Goal: Task Accomplishment & Management: Manage account settings

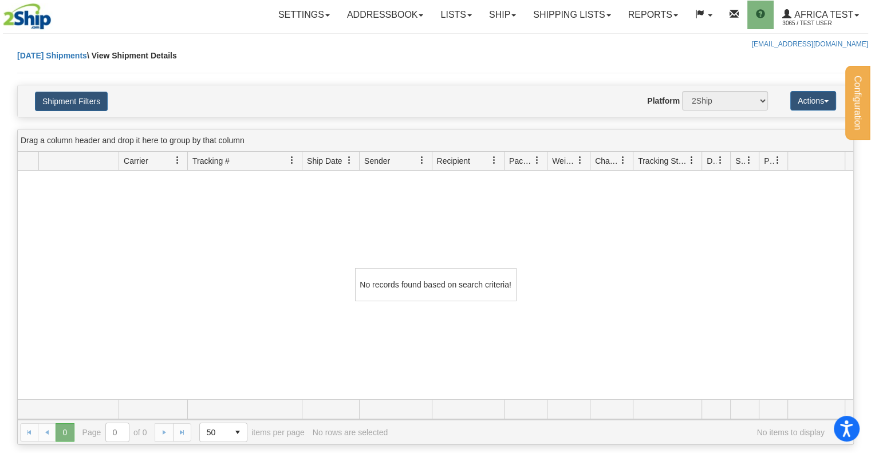
drag, startPoint x: 0, startPoint y: 0, endPoint x: 335, endPoint y: 42, distance: 338.1
click at [335, 42] on div "[EMAIL_ADDRESS][DOMAIN_NAME]" at bounding box center [435, 45] width 865 height 10
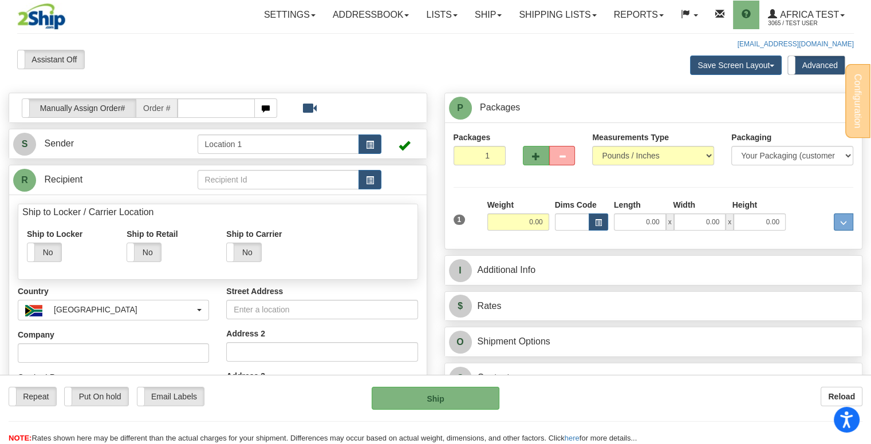
click at [343, 74] on div "Assistant On Assistant Off Do a return Do a return Previous Next Save Screen La…" at bounding box center [436, 394] width 854 height 689
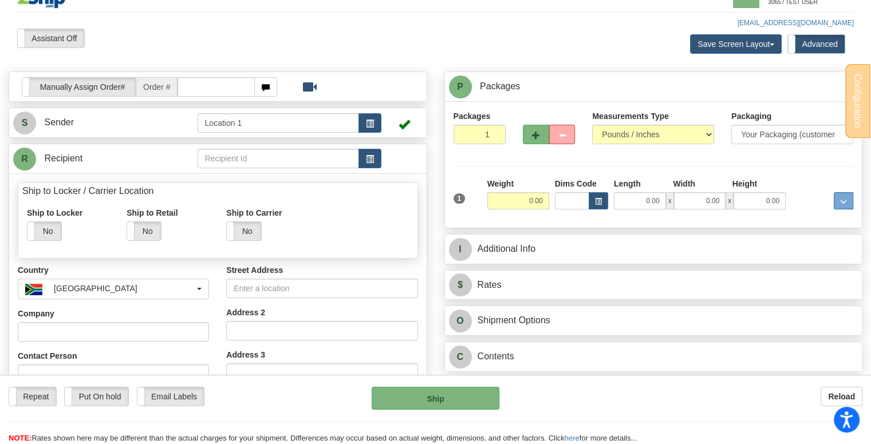
scroll to position [57, 0]
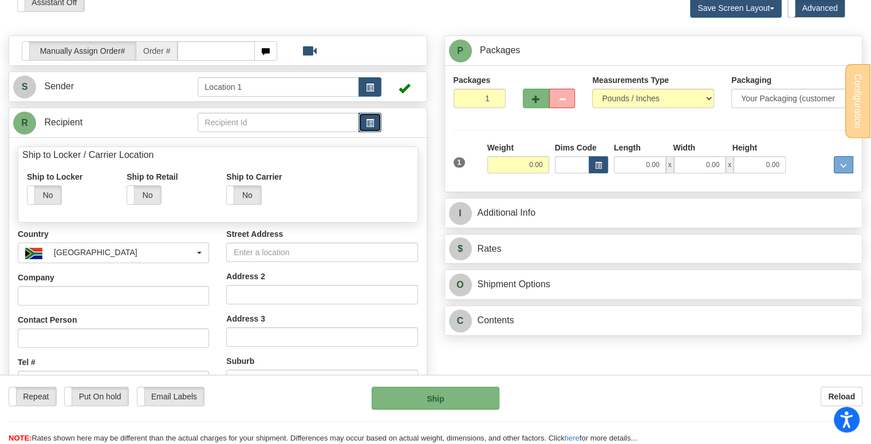
click at [364, 125] on button "button" at bounding box center [369, 122] width 23 height 19
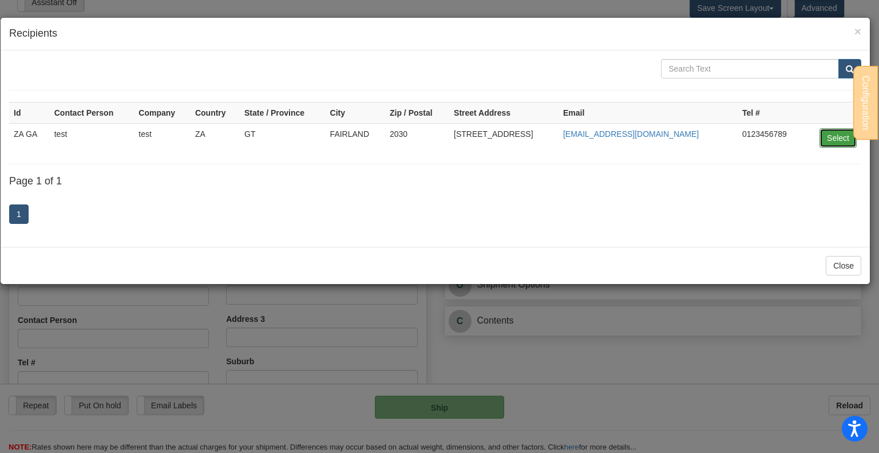
click at [829, 135] on button "Select" at bounding box center [838, 137] width 37 height 19
type input "ZA GA"
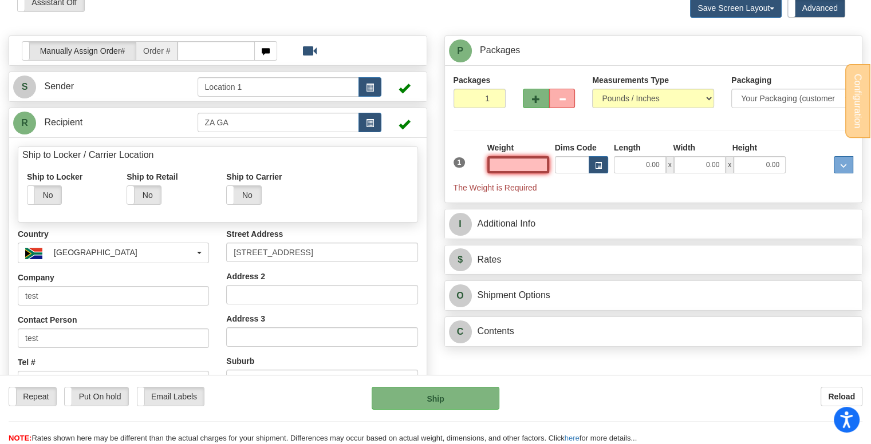
click at [535, 164] on input "text" at bounding box center [518, 164] width 62 height 17
type input "5.00"
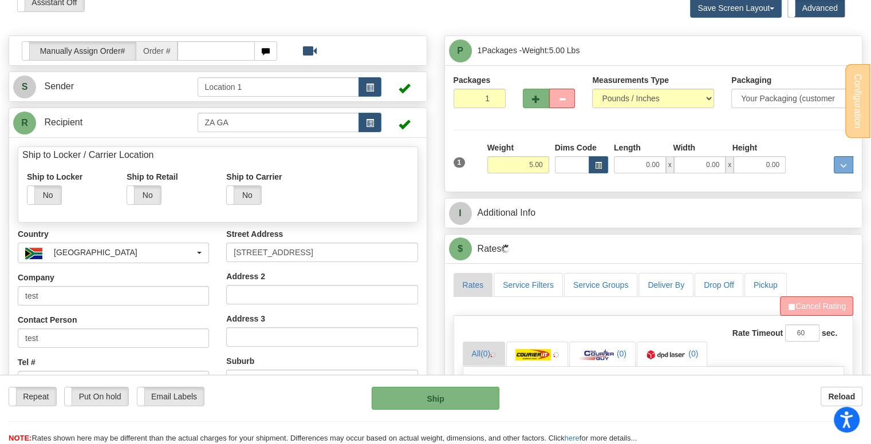
click at [666, 165] on span "x" at bounding box center [670, 164] width 8 height 17
click at [649, 166] on input "0.00" at bounding box center [640, 164] width 52 height 17
click at [649, 166] on input "Length" at bounding box center [640, 164] width 52 height 17
type input "3.00"
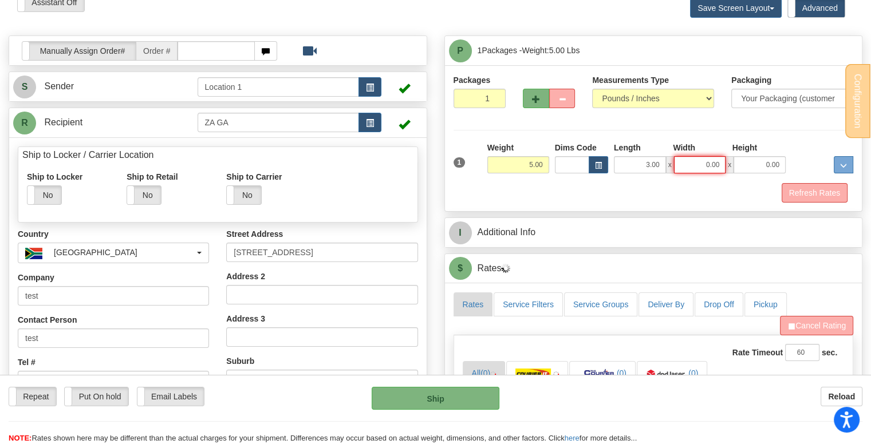
click at [704, 165] on input "0.00" at bounding box center [700, 164] width 52 height 17
click at [704, 165] on input "Width" at bounding box center [700, 164] width 52 height 17
type input "5.00"
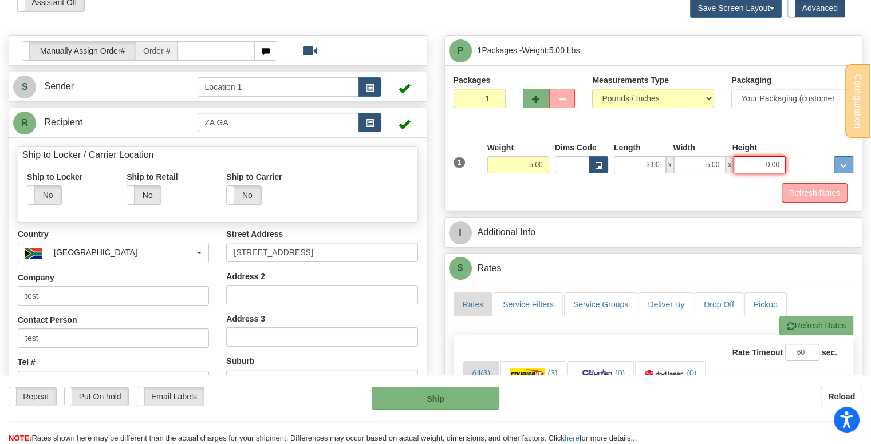
click at [762, 162] on input "0.00" at bounding box center [759, 164] width 52 height 17
click at [761, 162] on input "Height" at bounding box center [759, 164] width 52 height 17
type input "7.00"
click at [813, 192] on button "Refresh Rates" at bounding box center [814, 192] width 66 height 19
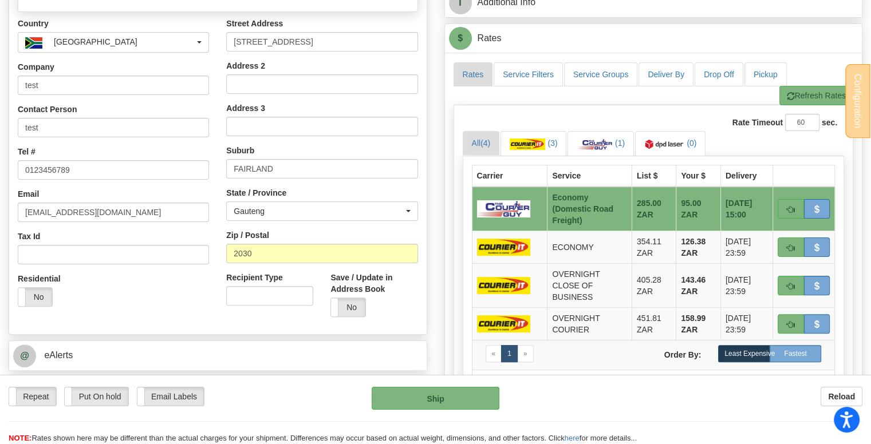
scroll to position [286, 0]
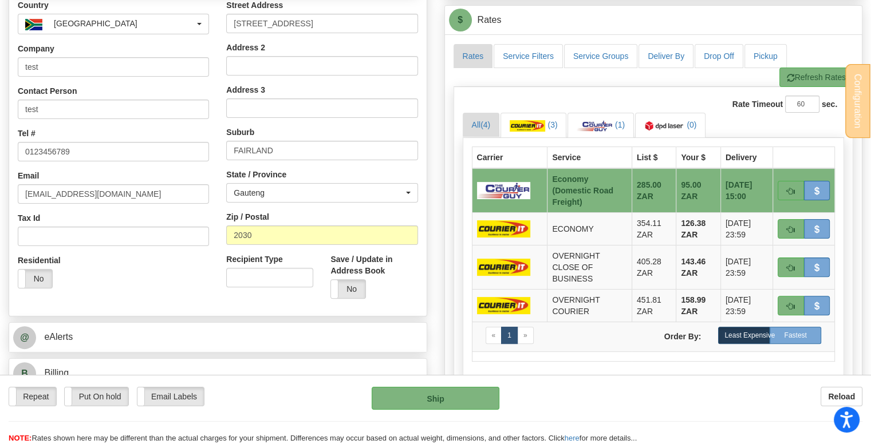
click at [243, 298] on div "Recipient Type Save / Update in Address Book Yes No" at bounding box center [322, 281] width 208 height 54
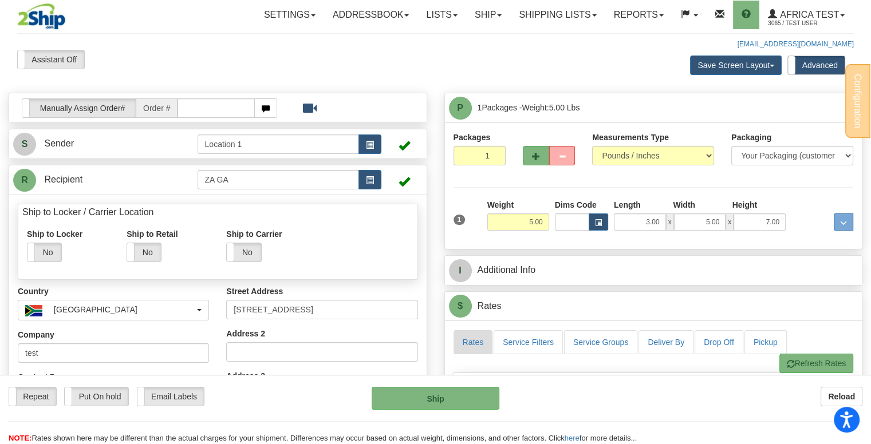
scroll to position [0, 0]
click at [527, 222] on input "5.00" at bounding box center [518, 222] width 62 height 17
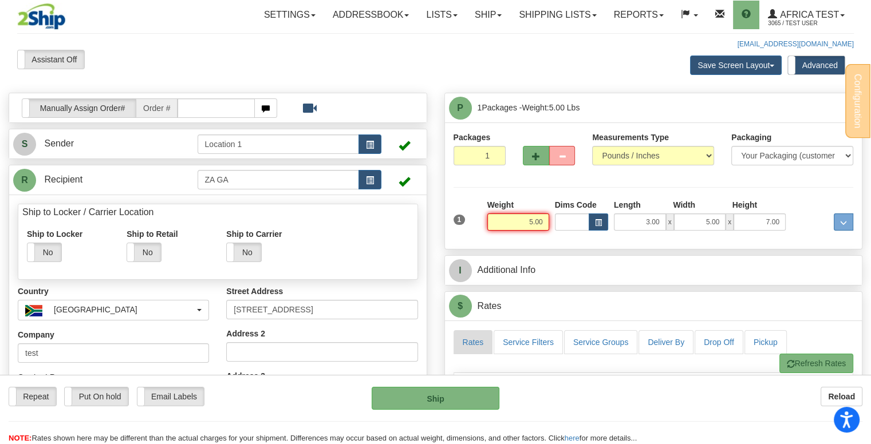
drag, startPoint x: 510, startPoint y: 225, endPoint x: 566, endPoint y: 226, distance: 56.7
click at [566, 226] on div "1 Weight 5.00 Dims Code 3.00" at bounding box center [654, 219] width 406 height 41
type input "25.00"
click at [605, 182] on div "Packages 1 1 Measurements Type" at bounding box center [653, 186] width 400 height 109
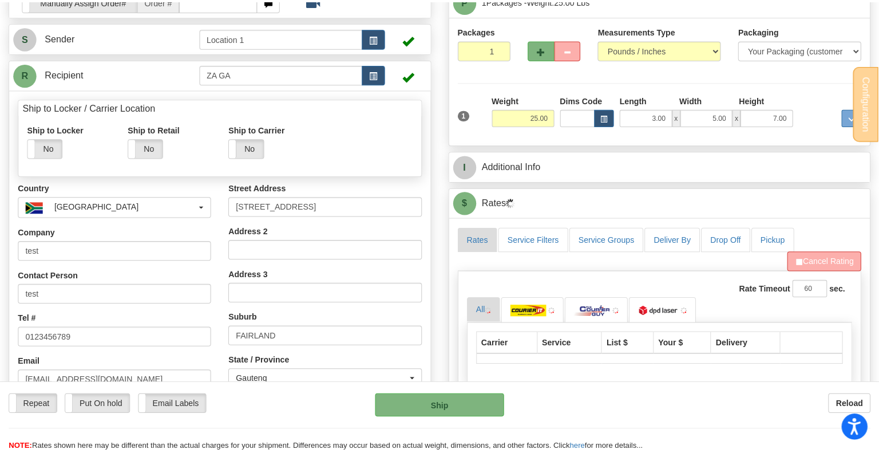
scroll to position [286, 0]
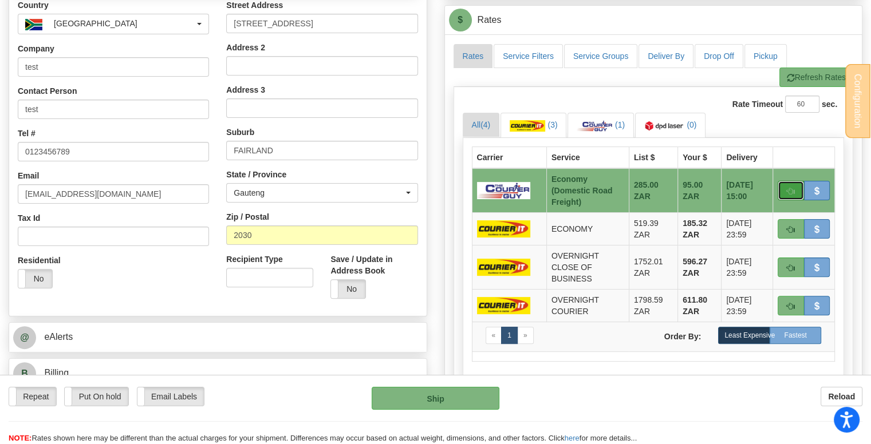
click at [796, 187] on button "button" at bounding box center [790, 190] width 26 height 19
type input "ECO"
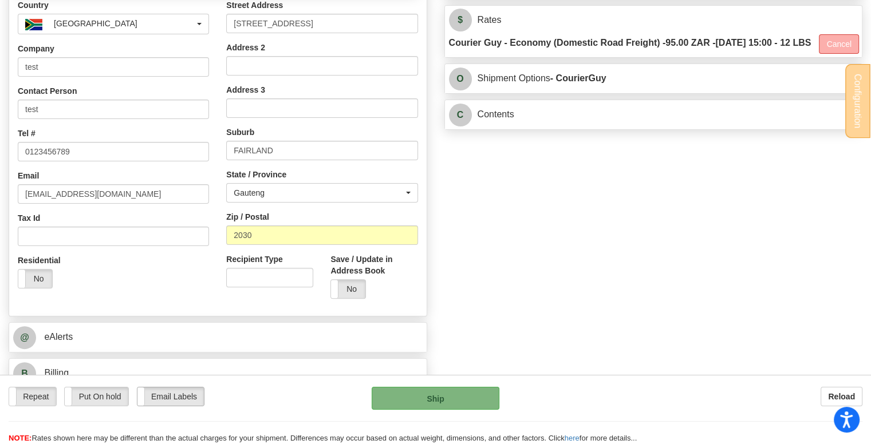
drag, startPoint x: 41, startPoint y: 396, endPoint x: 179, endPoint y: 400, distance: 137.5
click at [41, 396] on label "Repeat" at bounding box center [32, 397] width 47 height 18
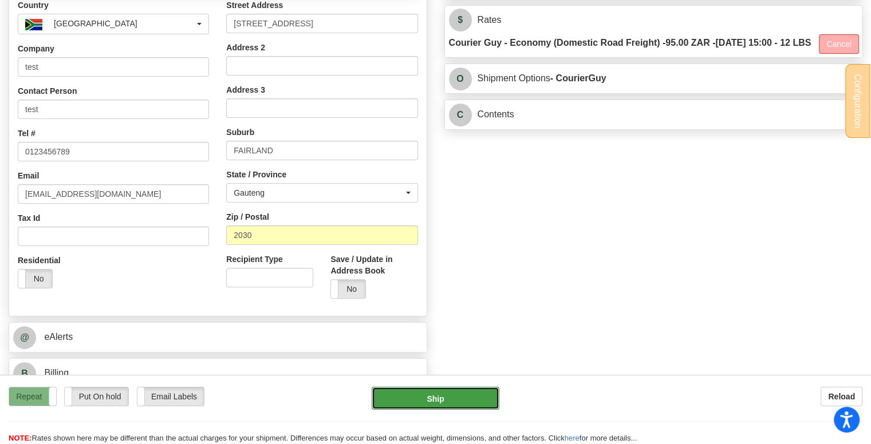
click at [417, 393] on button "Ship" at bounding box center [436, 398] width 128 height 23
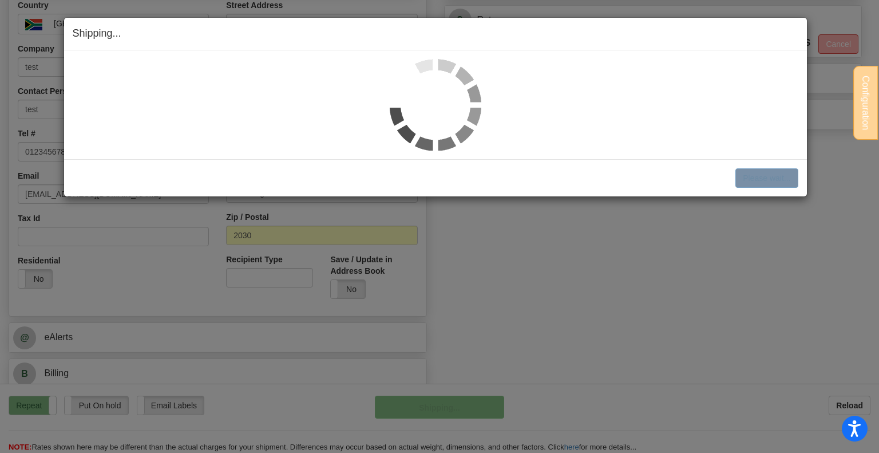
scroll to position [287, 0]
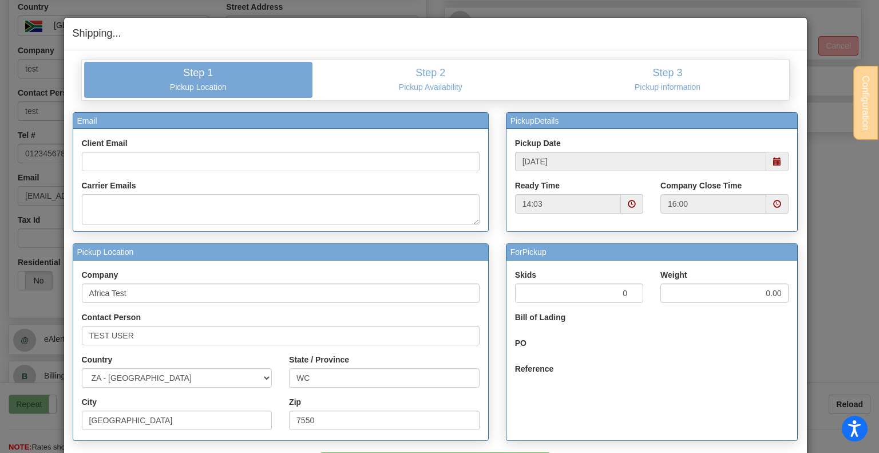
click at [327, 45] on div "Shipping... Your SHIPMENT will EXPIRE in" at bounding box center [435, 34] width 743 height 33
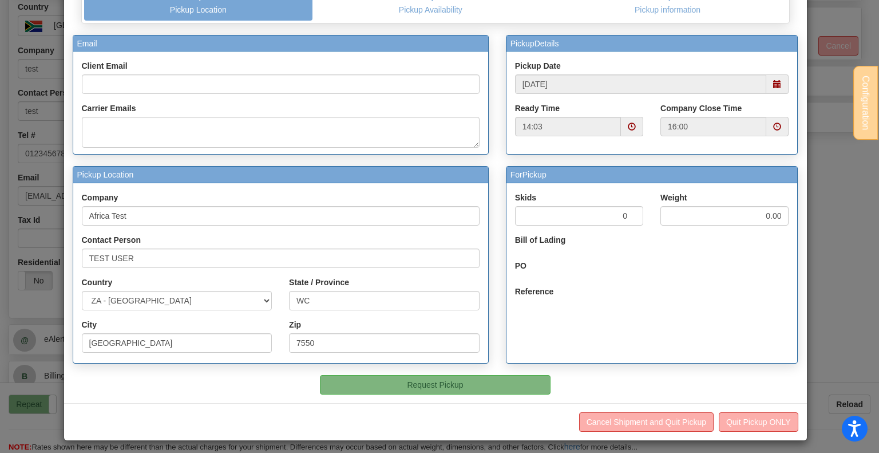
scroll to position [81, 0]
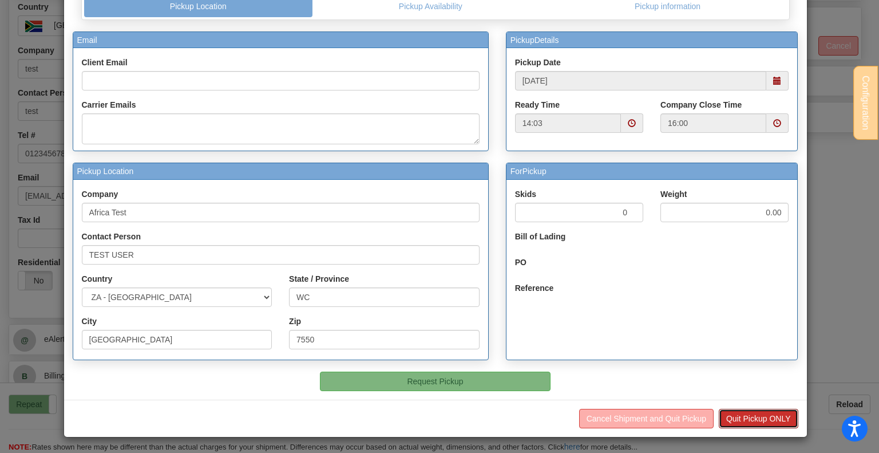
drag, startPoint x: 752, startPoint y: 408, endPoint x: 756, endPoint y: 416, distance: 8.2
click at [753, 409] on button "Quit Pickup ONLY" at bounding box center [759, 418] width 80 height 19
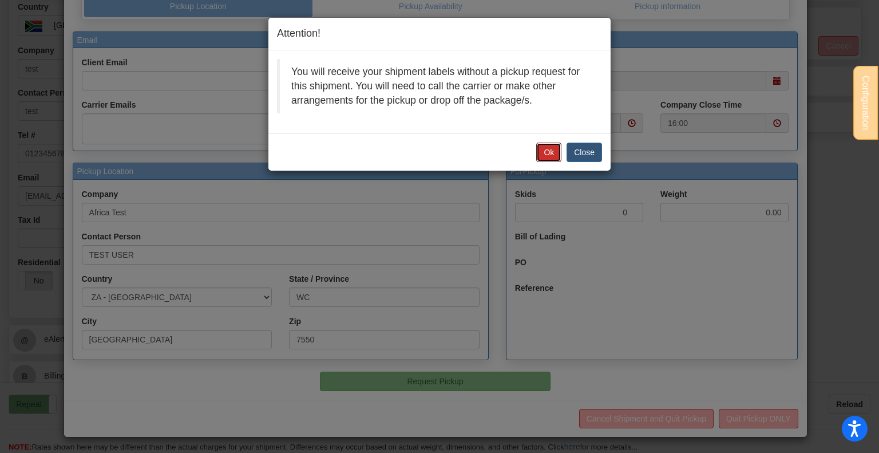
click at [543, 155] on button "Ok" at bounding box center [548, 152] width 25 height 19
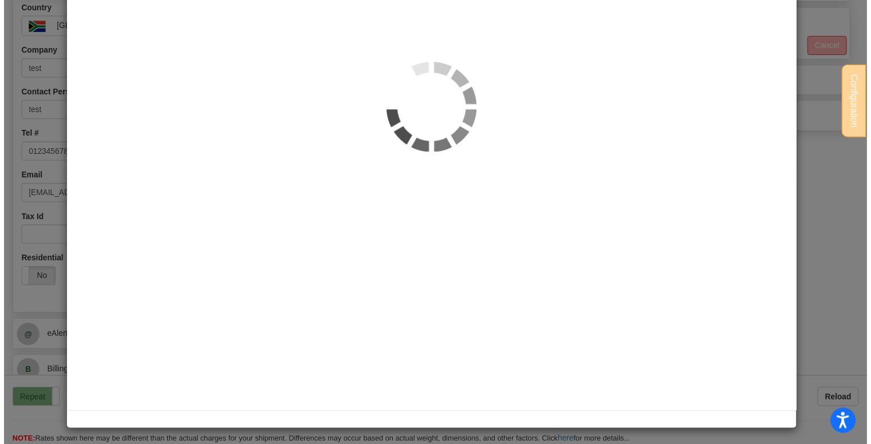
scroll to position [0, 0]
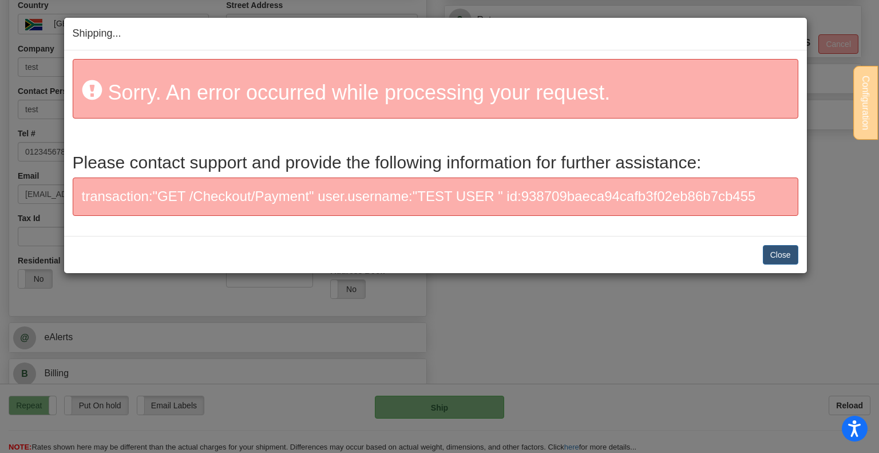
click at [350, 348] on div "Shipping... Your SHIPMENT will EXPIRE in transaction:"GET /Checkout/Payment" us…" at bounding box center [439, 226] width 879 height 453
click at [771, 247] on button "Close" at bounding box center [780, 254] width 35 height 19
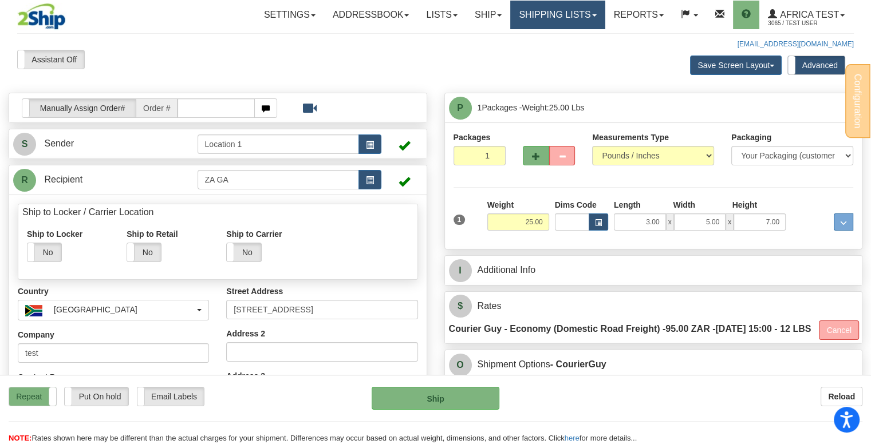
click at [566, 18] on link "Shipping lists" at bounding box center [557, 15] width 94 height 29
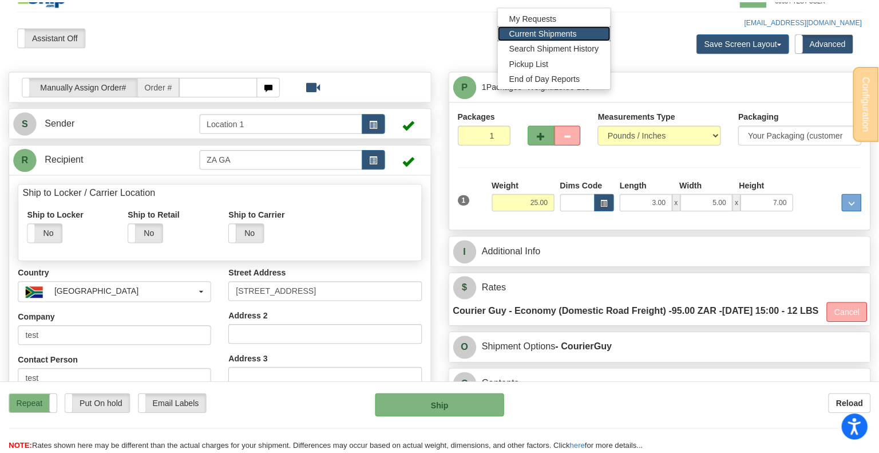
scroll to position [172, 0]
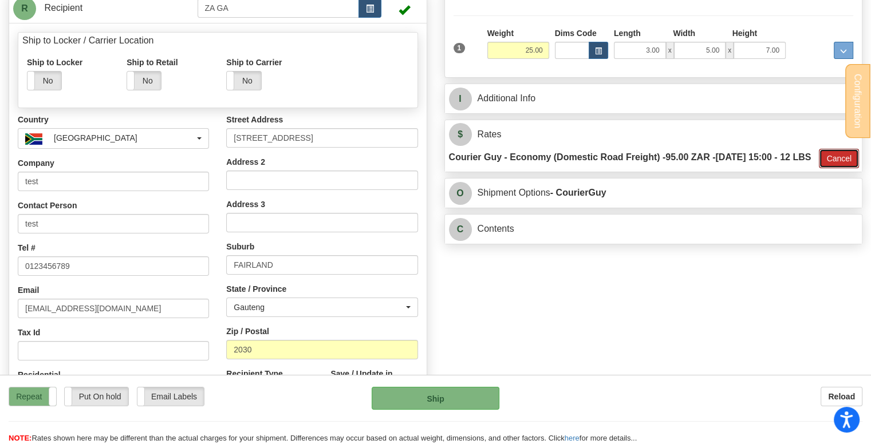
click at [833, 168] on button "Cancel" at bounding box center [839, 158] width 40 height 19
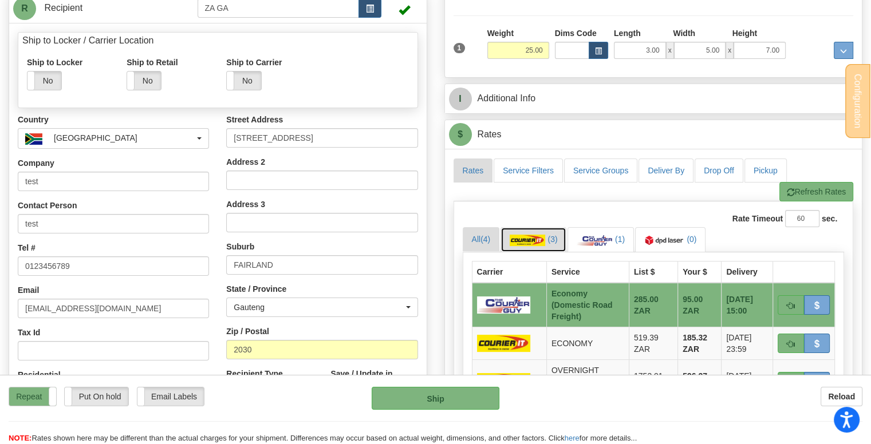
click at [549, 241] on span "(3)" at bounding box center [552, 239] width 10 height 9
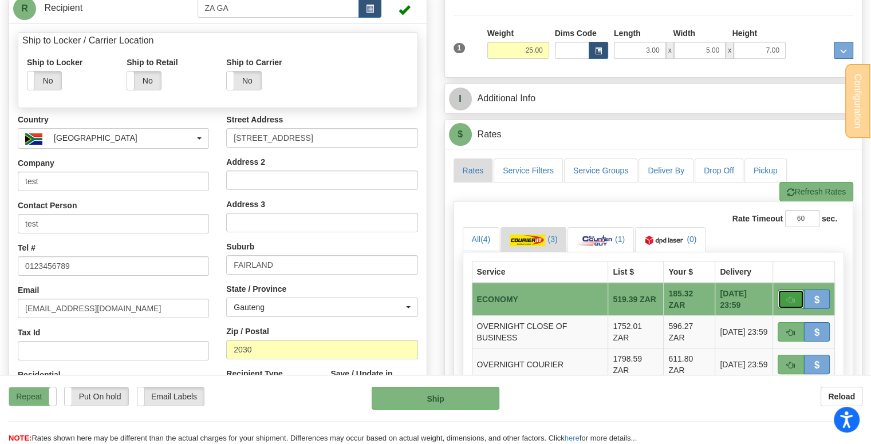
click at [792, 298] on span "button" at bounding box center [791, 300] width 8 height 7
type input "ECO"
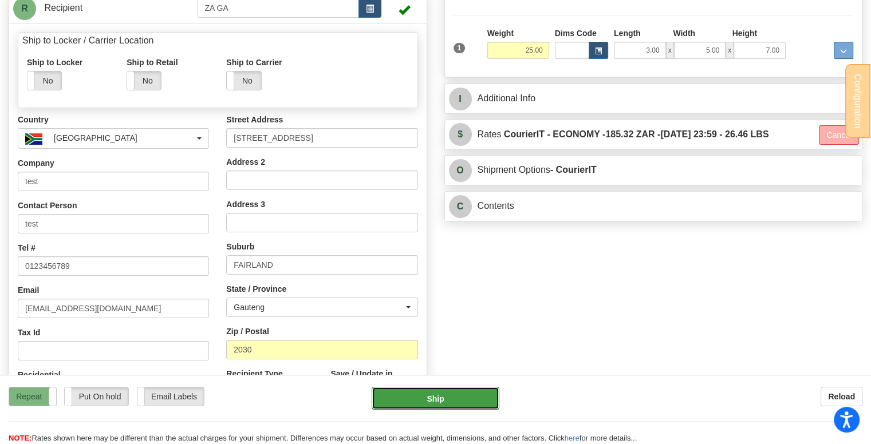
click at [456, 402] on button "Ship" at bounding box center [436, 398] width 128 height 23
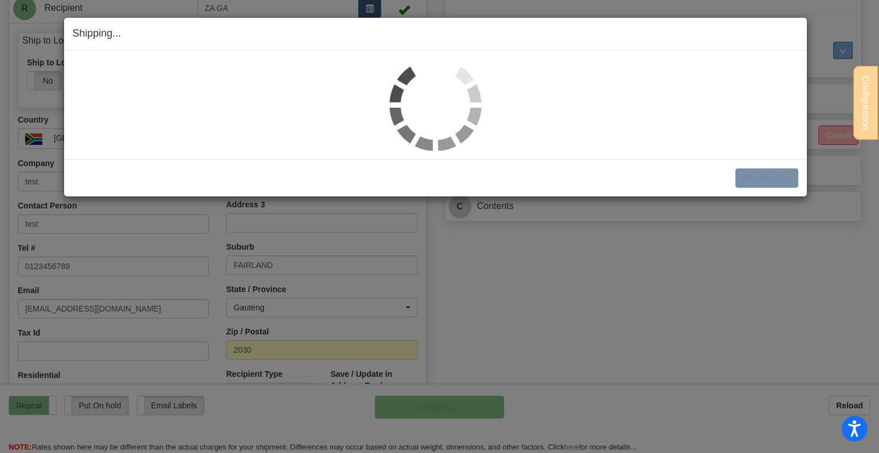
scroll to position [173, 0]
select select "1"
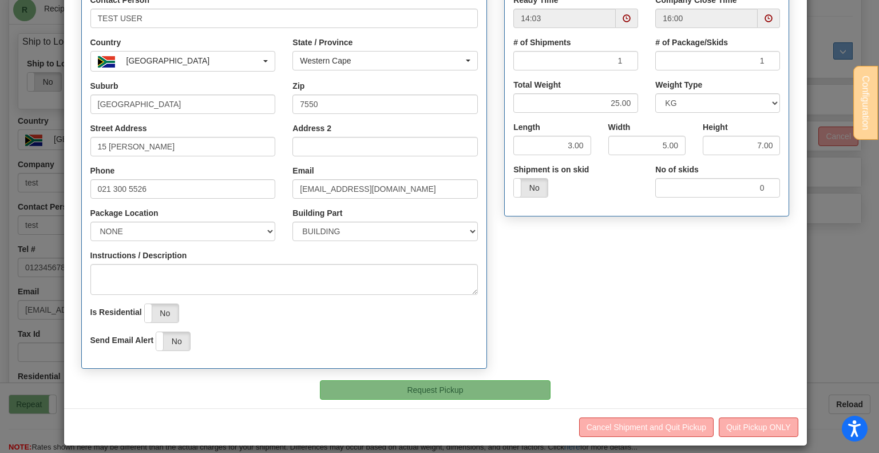
scroll to position [193, 0]
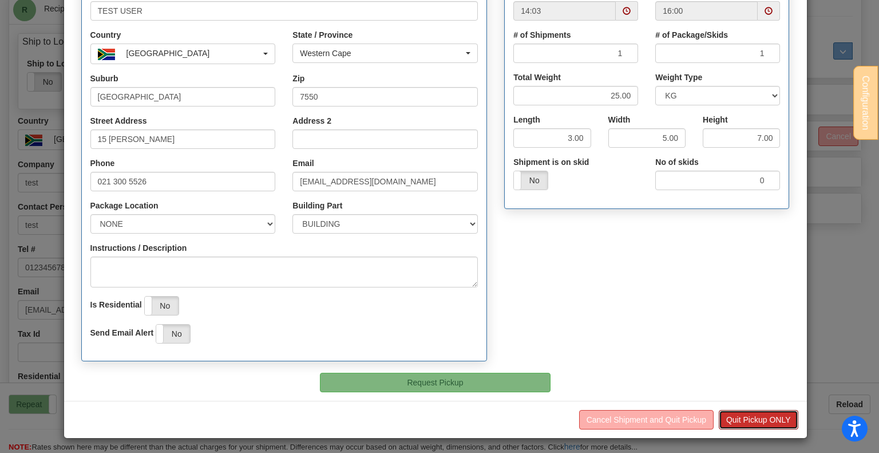
click at [738, 413] on button "Quit Pickup ONLY" at bounding box center [759, 419] width 80 height 19
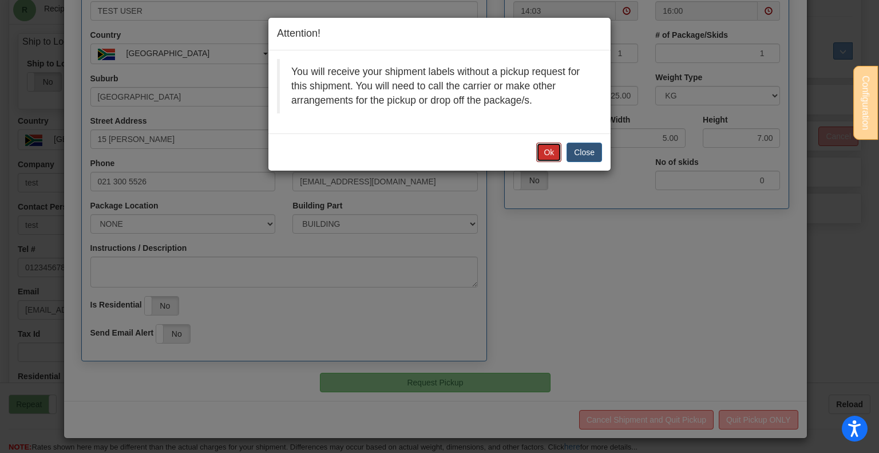
drag, startPoint x: 552, startPoint y: 147, endPoint x: 547, endPoint y: 198, distance: 51.2
click at [552, 147] on button "Ok" at bounding box center [548, 152] width 25 height 19
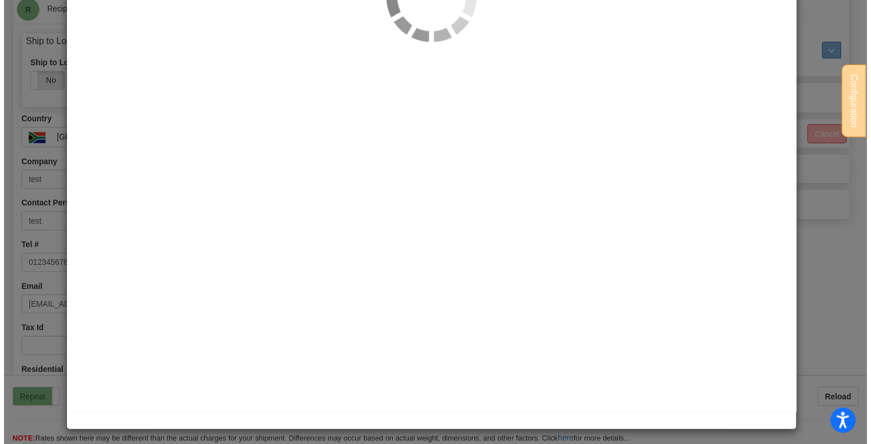
scroll to position [172, 0]
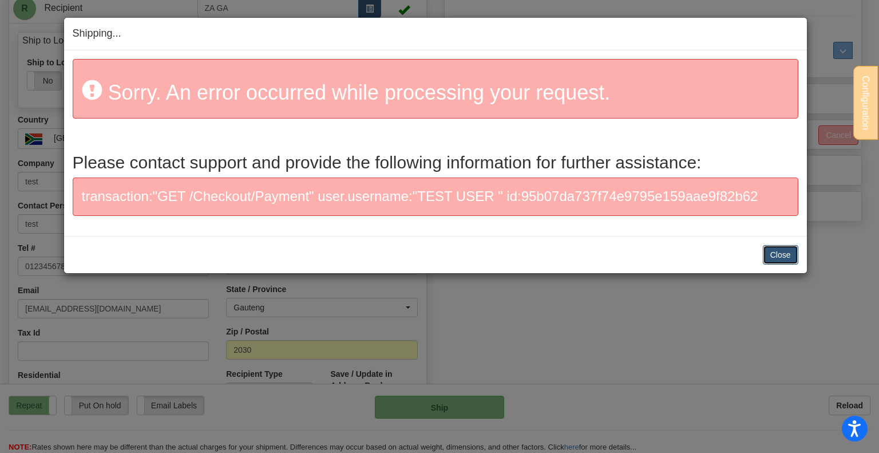
click at [772, 256] on button "Close" at bounding box center [780, 254] width 35 height 19
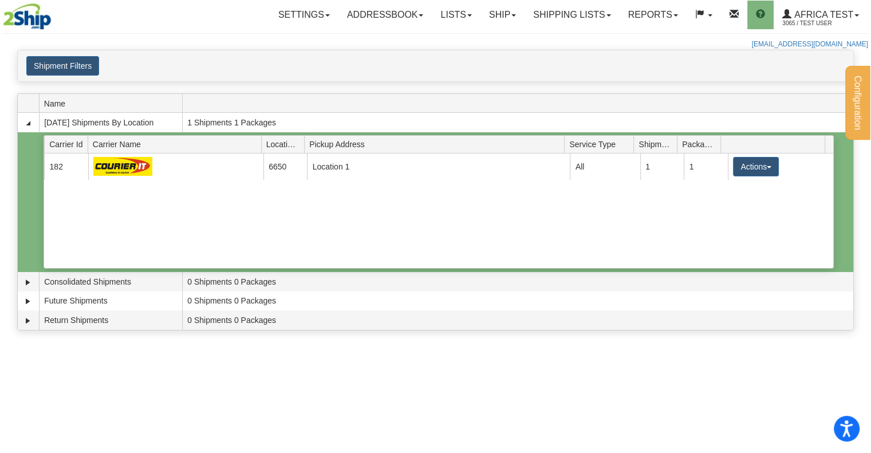
click at [372, 212] on div "Current 182 6650 Location 1 13473 All 1 1 Actions Details Close Pickup Zip Print" at bounding box center [438, 210] width 788 height 114
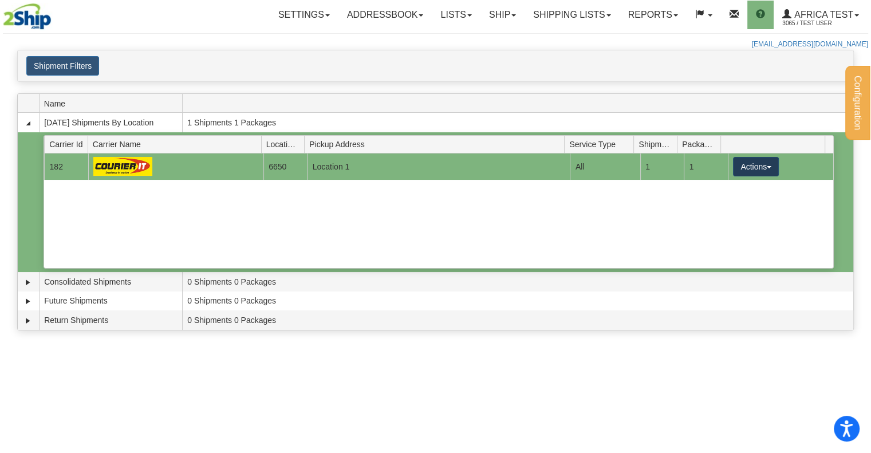
click at [739, 157] on button "Actions" at bounding box center [756, 166] width 46 height 19
click at [729, 188] on span "Details" at bounding box center [713, 188] width 31 height 8
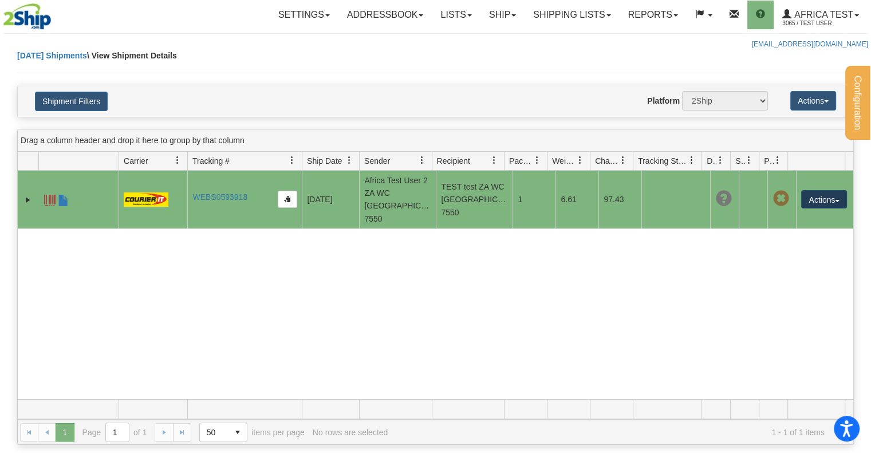
click at [816, 190] on button "Actions" at bounding box center [824, 199] width 46 height 18
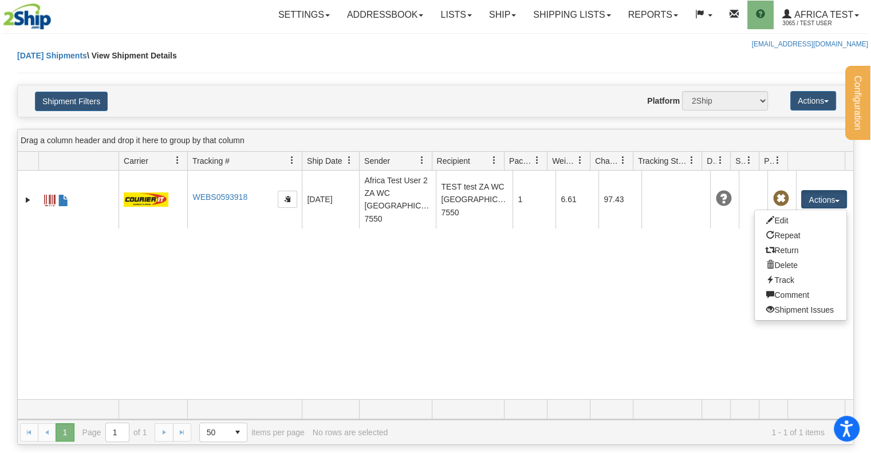
click at [564, 314] on div "8565929 3065 WEBS0593918 WEBS0593918 2025-09-19 2025-09-19 11:05:33 Africa Test…" at bounding box center [435, 285] width 835 height 228
click at [335, 331] on div "8565929 3065 WEBS0593918 WEBS0593918 2025-09-19 2025-09-19 11:05:33 Africa Test…" at bounding box center [435, 285] width 835 height 228
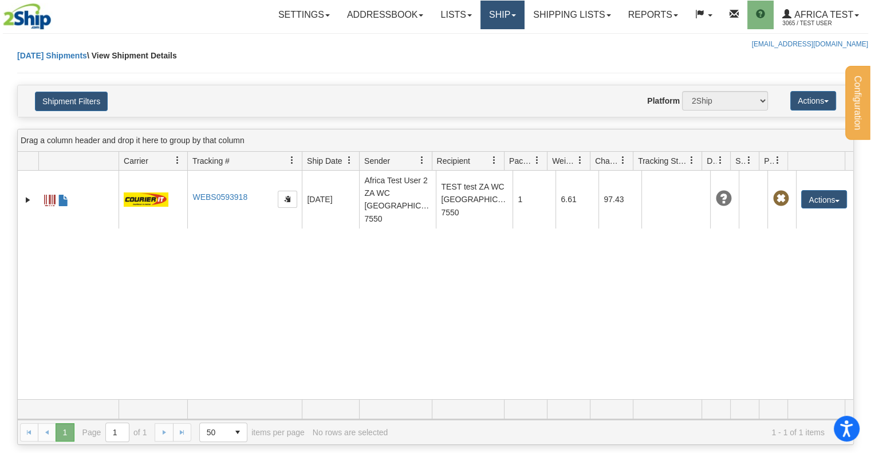
click at [494, 19] on link "Ship" at bounding box center [502, 15] width 44 height 29
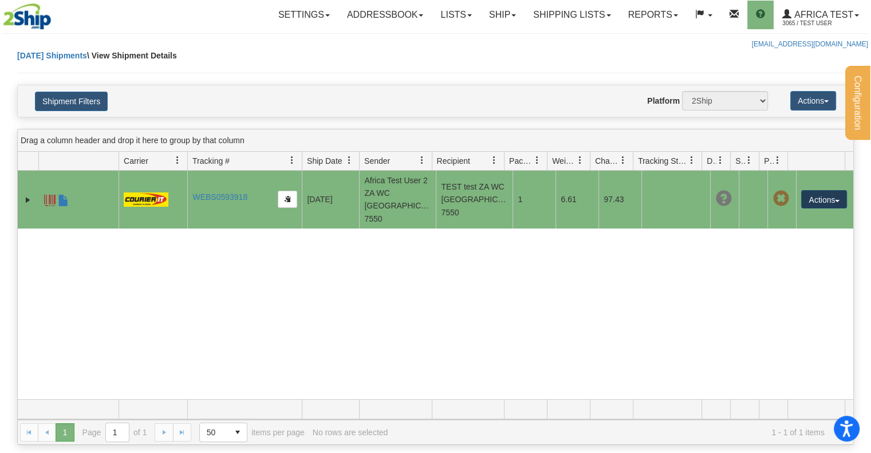
click at [814, 190] on button "Actions" at bounding box center [824, 199] width 46 height 18
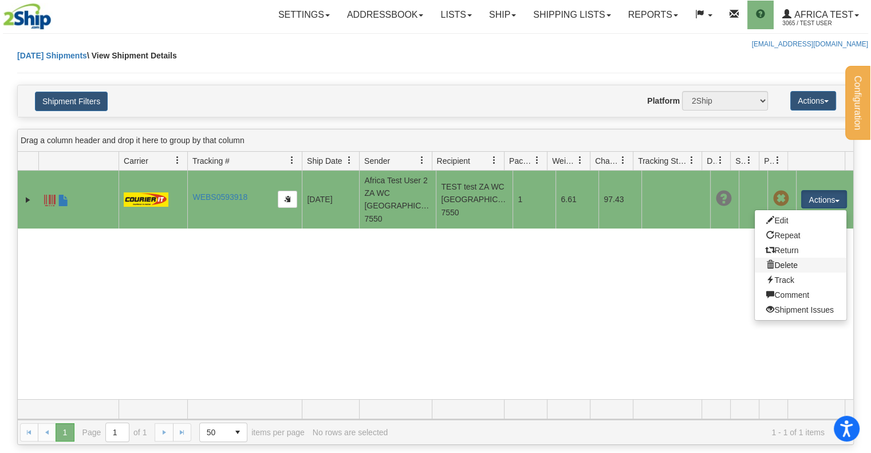
click at [780, 264] on link "Delete" at bounding box center [801, 265] width 92 height 15
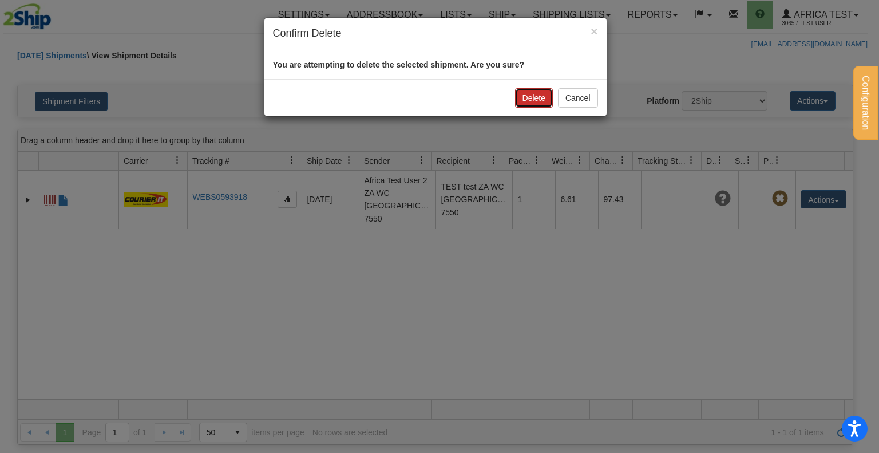
click at [540, 97] on button "Delete" at bounding box center [534, 97] width 38 height 19
